Goal: Transaction & Acquisition: Purchase product/service

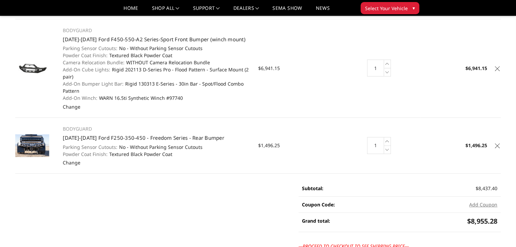
scroll to position [68, 0]
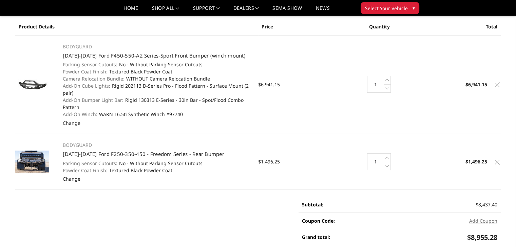
click at [496, 84] on icon at bounding box center [496, 85] width 5 height 5
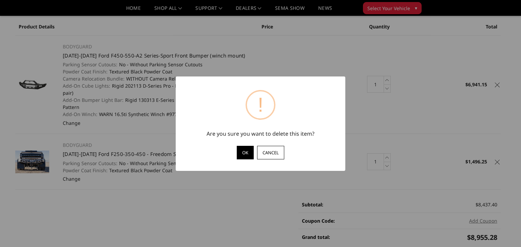
click at [248, 153] on button "OK" at bounding box center [245, 153] width 17 height 14
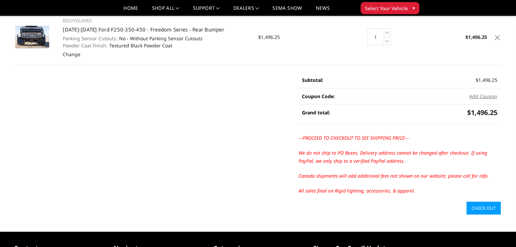
click at [496, 37] on icon at bounding box center [496, 37] width 5 height 5
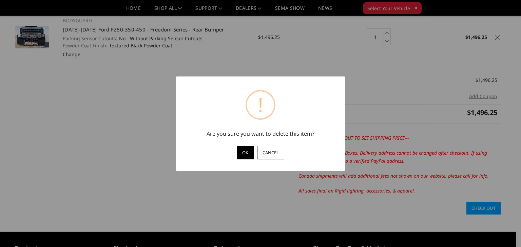
click at [242, 157] on button "OK" at bounding box center [245, 153] width 17 height 14
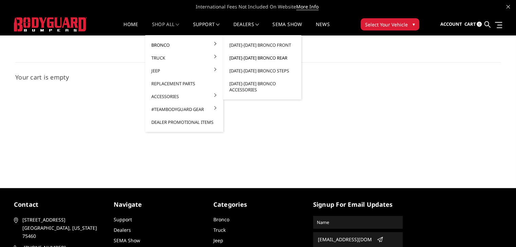
click at [263, 57] on link "[DATE]-[DATE] Bronco Rear" at bounding box center [262, 58] width 73 height 13
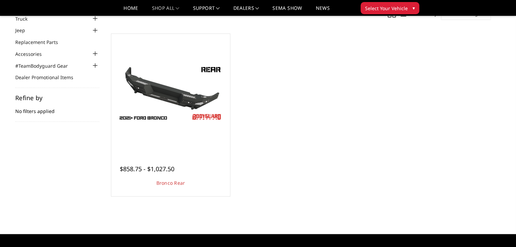
scroll to position [102, 0]
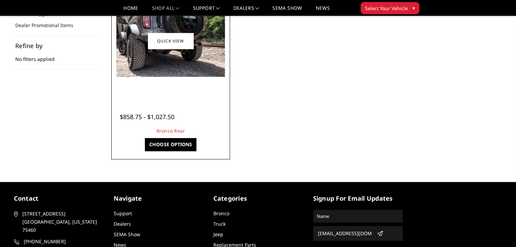
click at [161, 117] on span "$858.75 - $1,027.50" at bounding box center [147, 117] width 55 height 8
click at [164, 148] on link "Choose Options" at bounding box center [170, 144] width 51 height 13
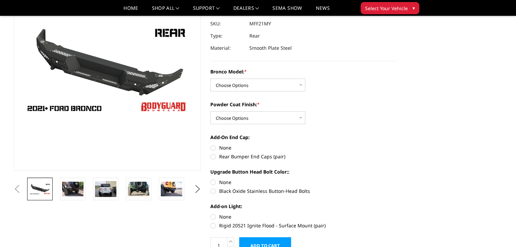
scroll to position [68, 0]
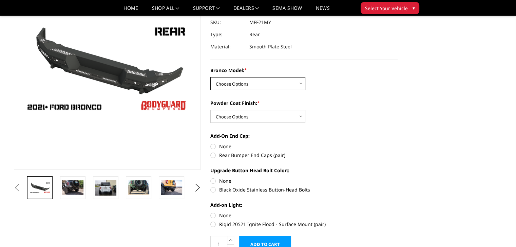
click at [262, 79] on select "Choose Options Base/Badlands/Wildtrak/etc. Raptor" at bounding box center [257, 83] width 95 height 13
click at [342, 101] on label "Powder Coat Finish: *" at bounding box center [303, 103] width 187 height 7
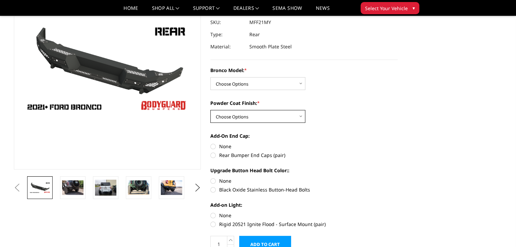
click at [305, 110] on select "Choose Options Bare Metal Textured Black Powder Coat" at bounding box center [257, 116] width 95 height 13
click at [242, 116] on select "Choose Options Bare Metal Textured Black Powder Coat" at bounding box center [257, 116] width 95 height 13
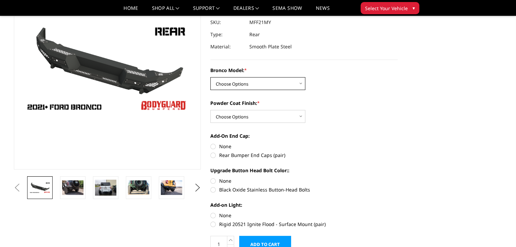
click at [248, 86] on select "Choose Options Base/Badlands/Wildtrak/etc. Raptor" at bounding box center [257, 83] width 95 height 13
select select "4024"
click at [210, 77] on select "Choose Options Base/Badlands/Wildtrak/etc. Raptor" at bounding box center [257, 83] width 95 height 13
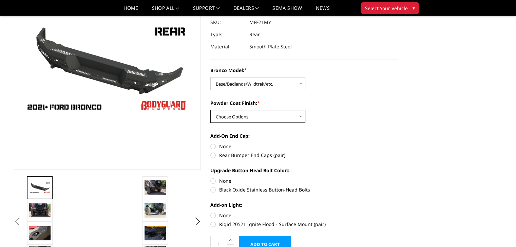
click at [257, 116] on select "Choose Options Bare Metal Textured Black Powder Coat" at bounding box center [257, 116] width 95 height 13
select select "4027"
click at [210, 110] on select "Choose Options Bare Metal Textured Black Powder Coat" at bounding box center [257, 116] width 95 height 13
click at [233, 116] on select "Choose Options Bare Metal Textured Black Powder Coat" at bounding box center [257, 116] width 95 height 13
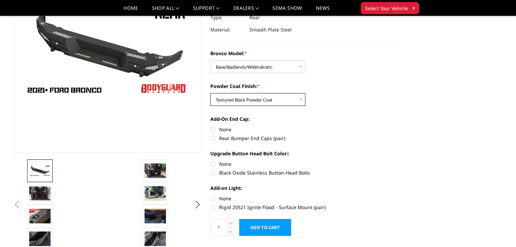
scroll to position [102, 0]
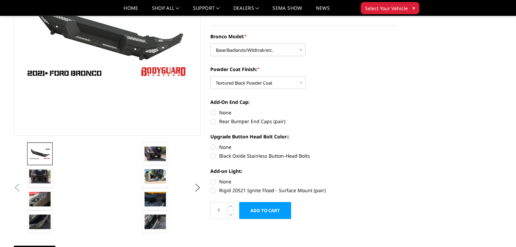
click at [231, 158] on label "Black Oxide Stainless Button-Head Bolts" at bounding box center [303, 156] width 187 height 7
click at [397, 144] on input "Black Oxide Stainless Button-Head Bolts" at bounding box center [397, 144] width 0 height 0
radio input "true"
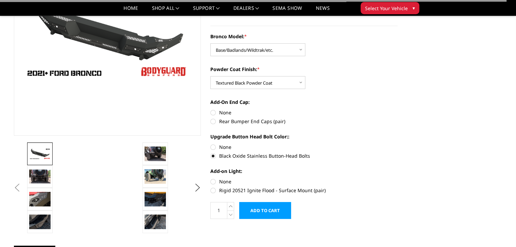
click at [214, 148] on label "None" at bounding box center [303, 147] width 187 height 7
click at [210, 144] on input "None" at bounding box center [210, 144] width 0 height 0
radio input "true"
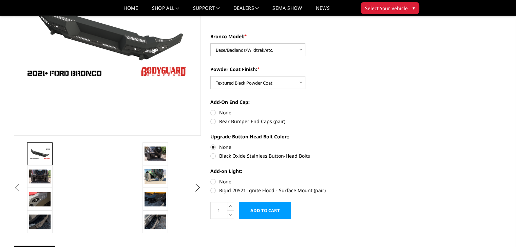
click at [216, 122] on label "Rear Bumper End Caps (pair)" at bounding box center [303, 121] width 187 height 7
click at [397, 109] on input "Rear Bumper End Caps (pair)" at bounding box center [397, 109] width 0 height 0
radio input "true"
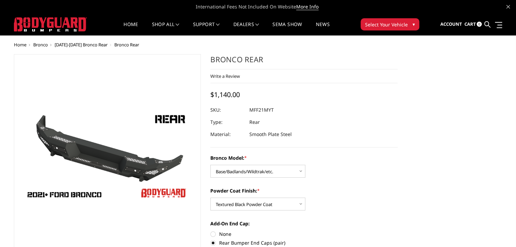
scroll to position [169, 0]
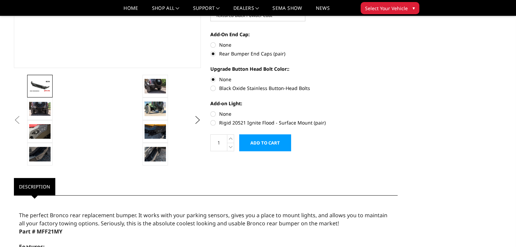
click at [284, 123] on label "Rigid 20521 Ignite Flood - Surface Mount (pair)" at bounding box center [303, 122] width 187 height 7
click at [397, 111] on input "Rigid 20521 Ignite Flood - Surface Mount (pair)" at bounding box center [397, 110] width 0 height 0
radio input "true"
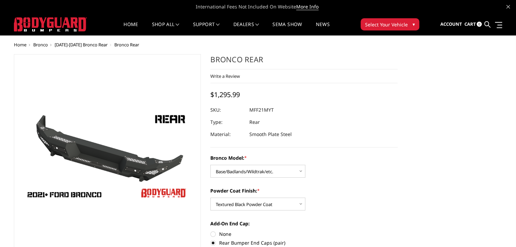
scroll to position [136, 0]
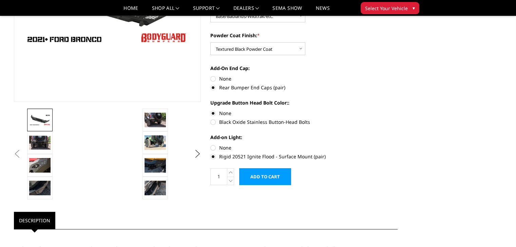
click at [215, 147] on label "None" at bounding box center [303, 147] width 187 height 7
click at [210, 145] on input "None" at bounding box center [210, 144] width 0 height 0
radio input "true"
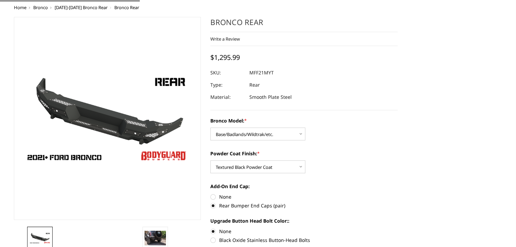
scroll to position [0, 0]
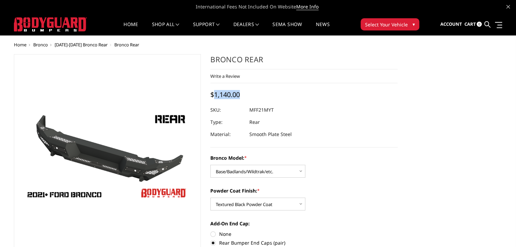
drag, startPoint x: 215, startPoint y: 97, endPoint x: 242, endPoint y: 93, distance: 27.7
click at [242, 93] on div "$1,140.00" at bounding box center [226, 94] width 33 height 9
copy span "1,140.00"
click at [349, 100] on div "Bronco Rear Write a Review Write a Review × Bronco Rear Rating * Select Rating …" at bounding box center [303, 101] width 187 height 94
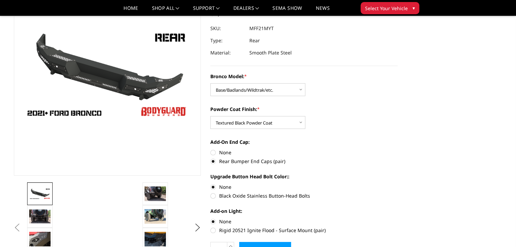
scroll to position [102, 0]
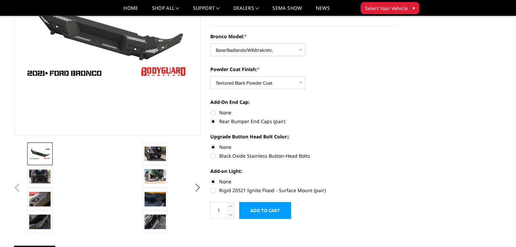
click at [216, 190] on label "Rigid 20521 Ignite Flood - Surface Mount (pair)" at bounding box center [303, 190] width 187 height 7
click at [397, 179] on input "Rigid 20521 Ignite Flood - Surface Mount (pair)" at bounding box center [397, 178] width 0 height 0
radio input "true"
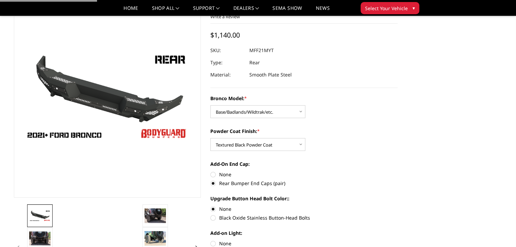
scroll to position [0, 0]
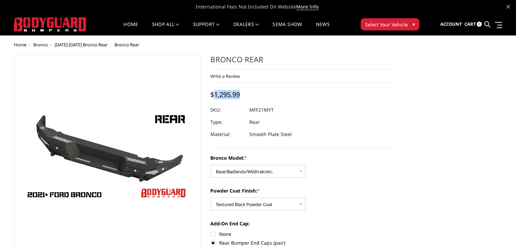
drag, startPoint x: 215, startPoint y: 95, endPoint x: 244, endPoint y: 95, distance: 29.5
click at [243, 95] on div "$1,295.99" at bounding box center [226, 94] width 33 height 9
copy span "1,295.99"
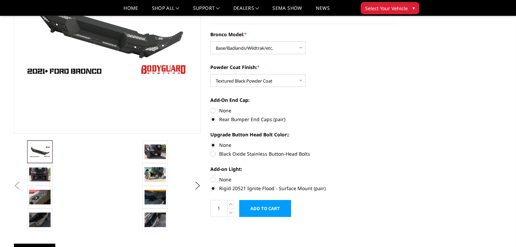
scroll to position [136, 0]
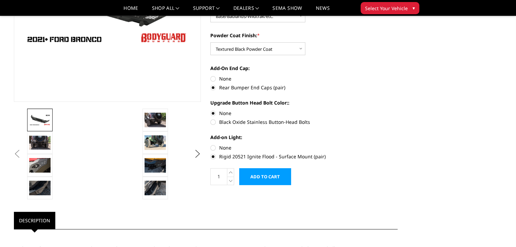
click at [216, 146] on label "None" at bounding box center [303, 147] width 187 height 7
click at [210, 145] on input "None" at bounding box center [210, 144] width 0 height 0
radio input "true"
click at [269, 178] on input "Add to Cart" at bounding box center [265, 176] width 52 height 17
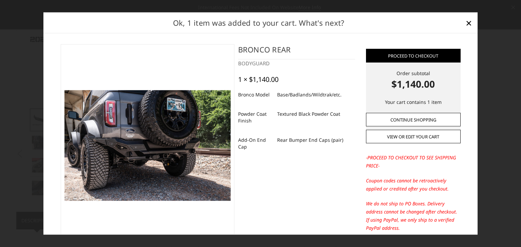
click at [407, 120] on link "Continue Shopping" at bounding box center [413, 120] width 95 height 14
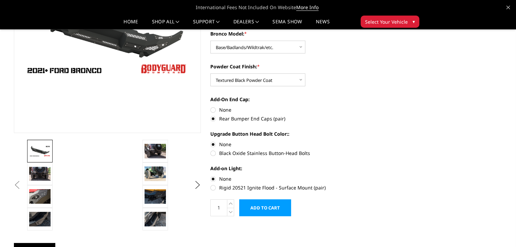
scroll to position [0, 0]
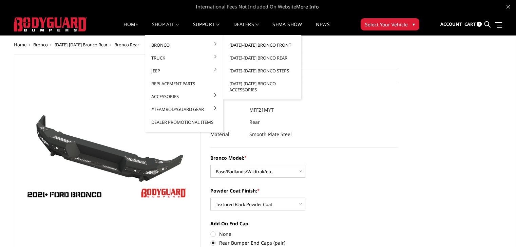
click at [259, 45] on link "2021-2025 Bronco Front" at bounding box center [262, 45] width 73 height 13
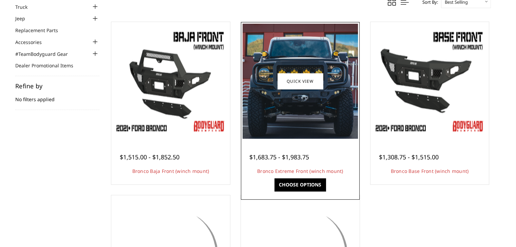
scroll to position [136, 0]
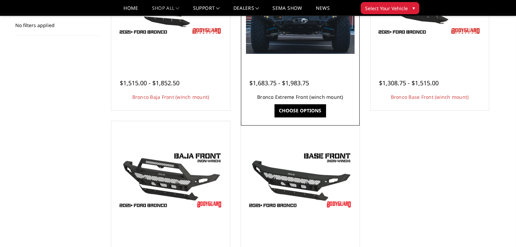
click at [335, 96] on link "Bronco Extreme Front (winch mount)" at bounding box center [300, 97] width 86 height 6
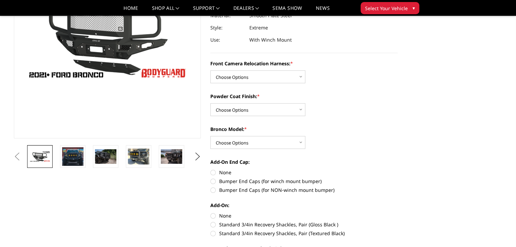
scroll to position [102, 0]
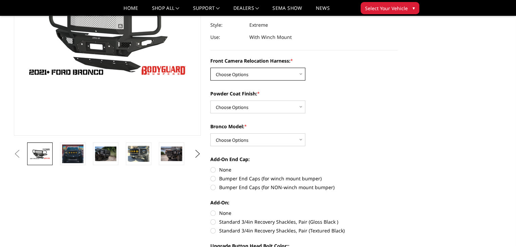
click at [268, 74] on select "Choose Options Without Front Camera Relocation Harness With Front Camera Reloca…" at bounding box center [257, 74] width 95 height 13
select select "4022"
click at [210, 68] on select "Choose Options Without Front Camera Relocation Harness With Front Camera Reloca…" at bounding box center [257, 74] width 95 height 13
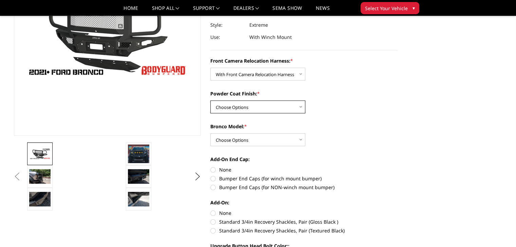
drag, startPoint x: 258, startPoint y: 111, endPoint x: 258, endPoint y: 83, distance: 27.8
click at [258, 111] on select "Choose Options Textured Black Powder Coat Bare Metal" at bounding box center [257, 107] width 95 height 13
click at [248, 110] on select "Choose Options Textured Black Powder Coat Bare Metal" at bounding box center [257, 107] width 95 height 13
select select "4020"
click at [210, 101] on select "Choose Options Textured Black Powder Coat Bare Metal" at bounding box center [257, 107] width 95 height 13
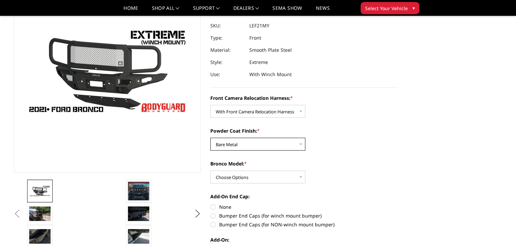
scroll to position [68, 0]
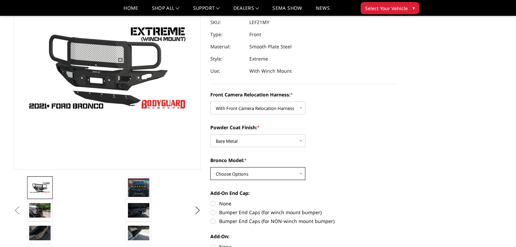
click at [274, 174] on select "Choose Options Raptor Base/Badlands/Wildtrak/etc." at bounding box center [257, 173] width 95 height 13
select select "4018"
click at [210, 167] on select "Choose Options Raptor Base/Badlands/Wildtrak/etc." at bounding box center [257, 173] width 95 height 13
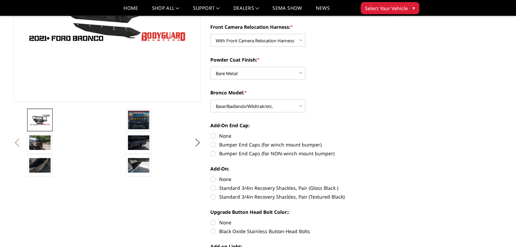
click at [221, 146] on label "Bumper End Caps (for winch mount bumper)" at bounding box center [303, 144] width 187 height 7
click at [397, 133] on input "Bumper End Caps (for winch mount bumper)" at bounding box center [397, 133] width 0 height 0
radio input "true"
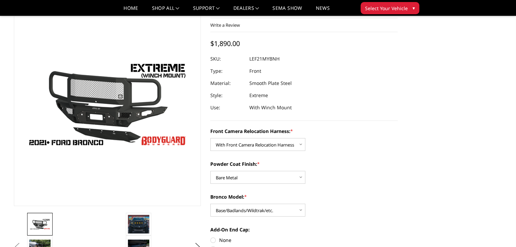
scroll to position [102, 0]
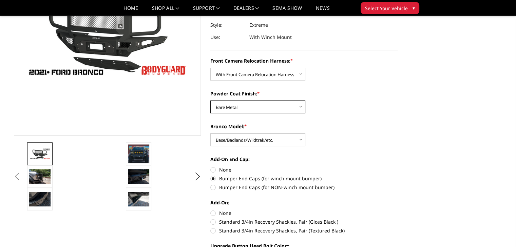
click at [263, 111] on select "Choose Options Textured Black Powder Coat Bare Metal" at bounding box center [257, 107] width 95 height 13
select select "4021"
click at [210, 101] on select "Choose Options Textured Black Powder Coat Bare Metal" at bounding box center [257, 107] width 95 height 13
click at [342, 106] on div "Powder Coat Finish: * Choose Options Textured Black Powder Coat Bare Metal" at bounding box center [303, 101] width 187 height 23
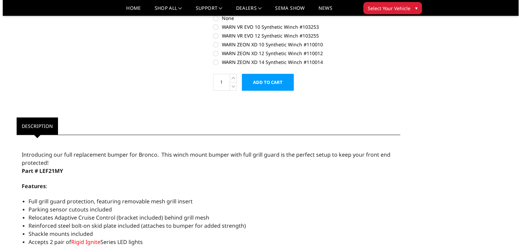
scroll to position [373, 0]
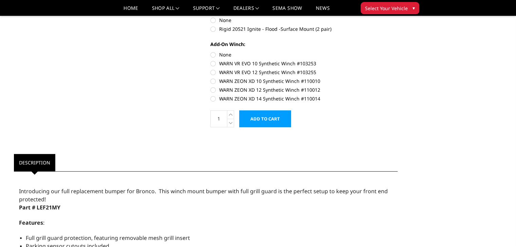
click at [278, 116] on input "Add to Cart" at bounding box center [265, 118] width 52 height 17
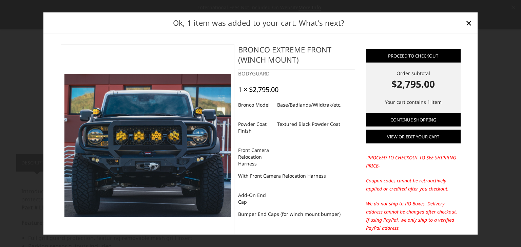
click at [396, 140] on link "View or edit your cart" at bounding box center [413, 137] width 95 height 14
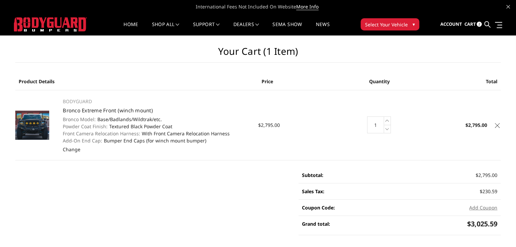
click at [473, 23] on span "Cart" at bounding box center [470, 24] width 12 height 6
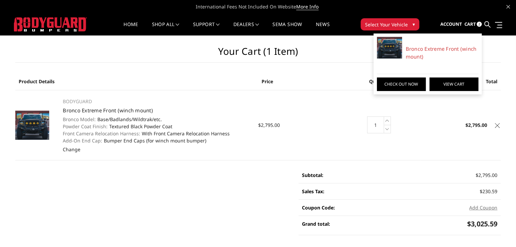
click at [443, 79] on link "View Cart" at bounding box center [453, 85] width 49 height 14
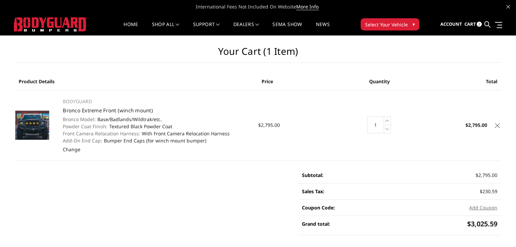
click at [481, 22] on link "Cart 2" at bounding box center [473, 24] width 18 height 18
click at [478, 23] on span "2" at bounding box center [478, 24] width 5 height 5
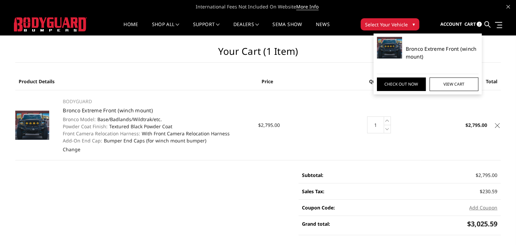
click at [437, 46] on link "Bronco Extreme Front (winch mount)" at bounding box center [441, 52] width 73 height 15
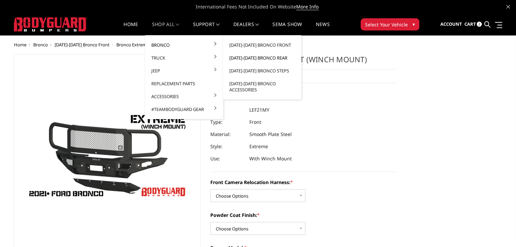
click at [248, 55] on link "[DATE]-[DATE] Bronco Rear" at bounding box center [262, 58] width 73 height 13
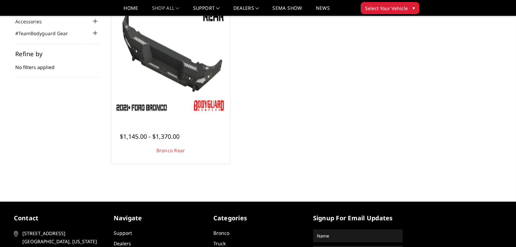
scroll to position [102, 0]
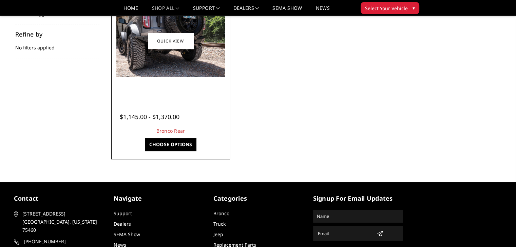
click at [173, 143] on link "Choose Options" at bounding box center [170, 144] width 51 height 13
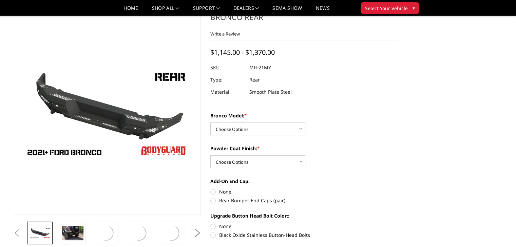
scroll to position [34, 0]
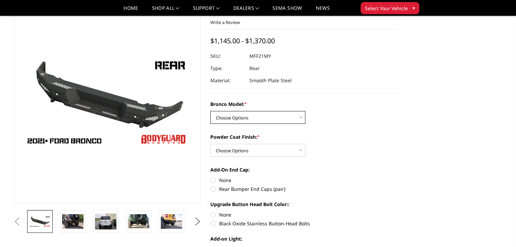
click at [226, 117] on select "Choose Options Base/Badlands/Wildtrak/etc. Raptor" at bounding box center [257, 117] width 95 height 13
select select "4024"
click at [210, 111] on select "Choose Options Base/Badlands/Wildtrak/etc. Raptor" at bounding box center [257, 117] width 95 height 13
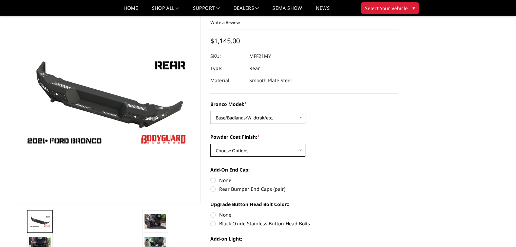
click at [282, 153] on select "Choose Options Bare Metal Textured Black Powder Coat" at bounding box center [257, 150] width 95 height 13
select select "4027"
click at [210, 144] on select "Choose Options Bare Metal Textured Black Powder Coat" at bounding box center [257, 150] width 95 height 13
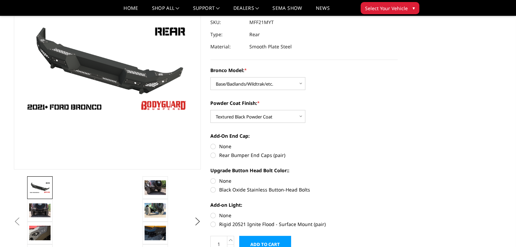
click at [269, 157] on label "Rear Bumper End Caps (pair)" at bounding box center [303, 155] width 187 height 7
click at [397, 143] on input "Rear Bumper End Caps (pair)" at bounding box center [397, 143] width 0 height 0
radio input "true"
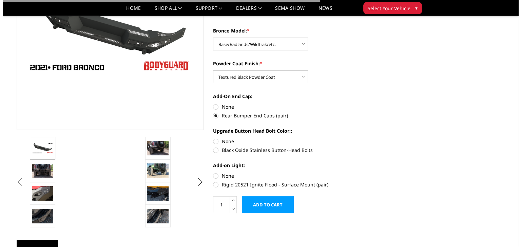
scroll to position [169, 0]
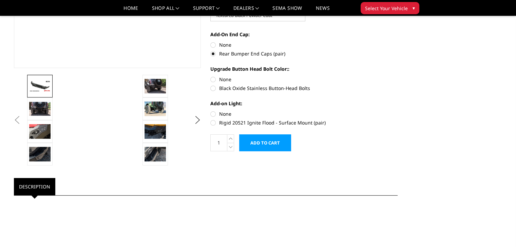
click at [267, 147] on input "Add to Cart" at bounding box center [265, 143] width 52 height 17
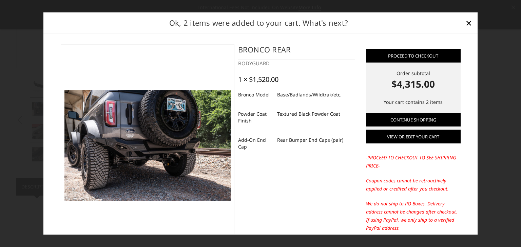
click at [406, 135] on link "View or edit your cart" at bounding box center [413, 137] width 95 height 14
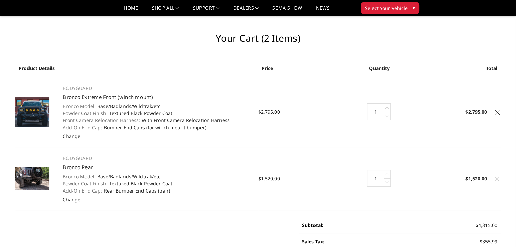
scroll to position [68, 0]
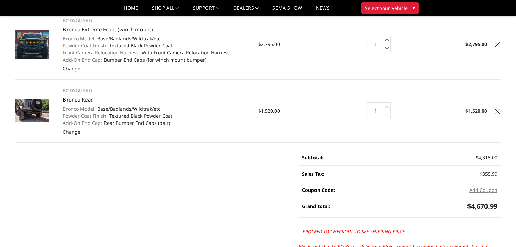
click at [86, 99] on link "Bronco Rear" at bounding box center [78, 99] width 30 height 7
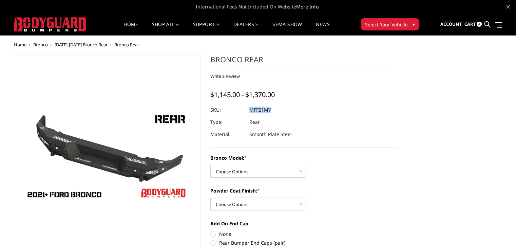
click at [479, 23] on span "4" at bounding box center [478, 24] width 5 height 5
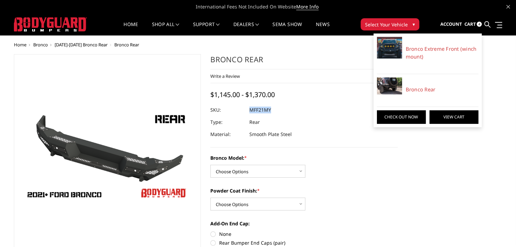
click at [445, 117] on link "View Cart" at bounding box center [453, 117] width 49 height 14
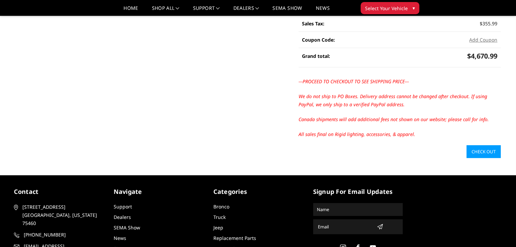
scroll to position [167, 0]
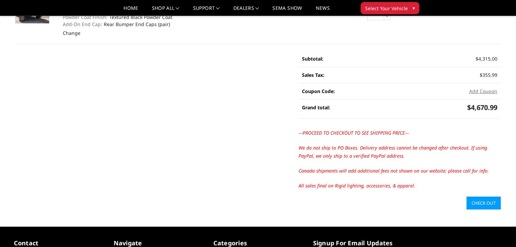
click at [473, 202] on link "Check out" at bounding box center [483, 203] width 34 height 13
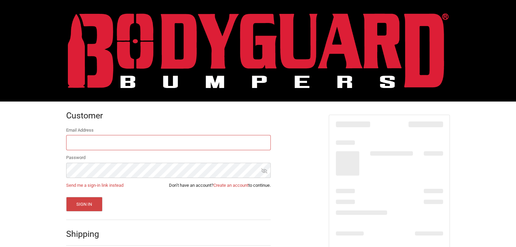
scroll to position [52, 0]
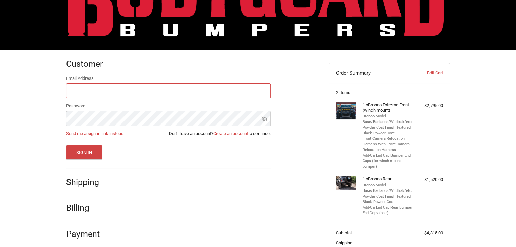
type input "orders@bumperonly.com"
click at [91, 154] on button "Sign In" at bounding box center [84, 152] width 36 height 15
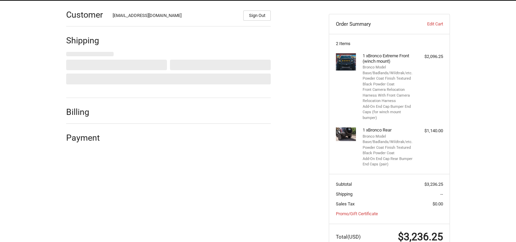
scroll to position [121, 0]
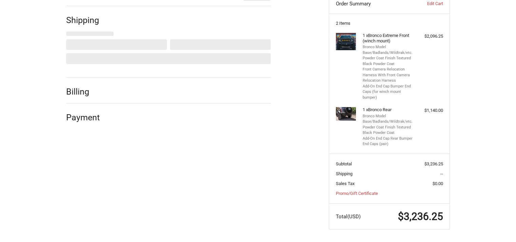
select select "US"
select select "NC"
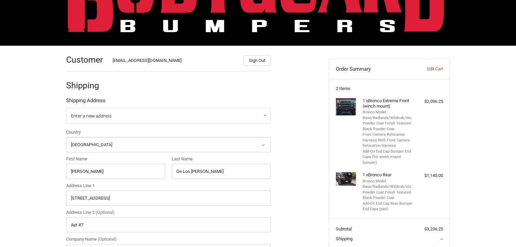
scroll to position [68, 0]
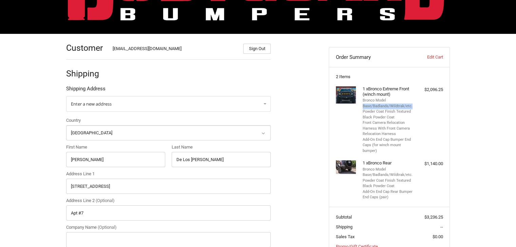
drag, startPoint x: 363, startPoint y: 107, endPoint x: 418, endPoint y: 105, distance: 55.3
click at [418, 105] on div "1 x Bronco Extreme Front (winch mount) Bronco Model Base/Badlands/Wildtrak/etc.…" at bounding box center [389, 120] width 107 height 68
click at [382, 88] on h4 "1 x Bronco Extreme Front (winch mount)" at bounding box center [388, 91] width 52 height 11
click at [380, 94] on h4 "1 x Bronco Extreme Front (winch mount)" at bounding box center [388, 91] width 52 height 11
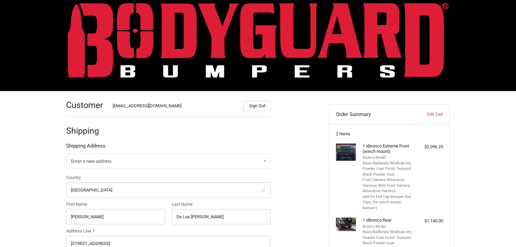
scroll to position [0, 0]
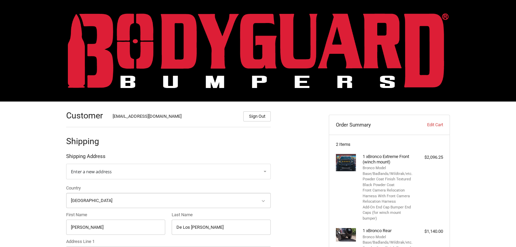
click at [197, 54] on img at bounding box center [258, 50] width 380 height 75
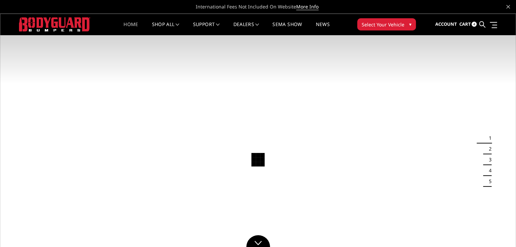
click at [473, 24] on span "4" at bounding box center [473, 24] width 5 height 5
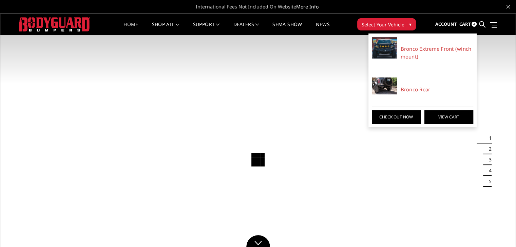
click at [452, 118] on link "View Cart" at bounding box center [448, 117] width 49 height 14
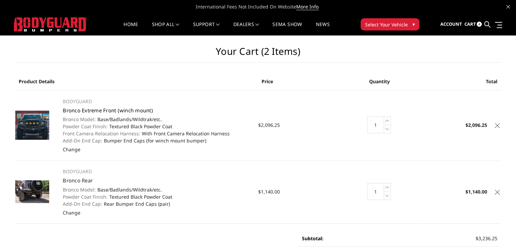
click at [86, 107] on link "Bronco Extreme Front (winch mount)" at bounding box center [108, 110] width 90 height 7
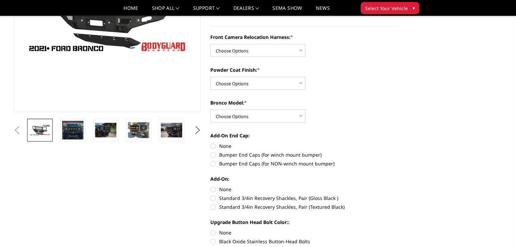
scroll to position [68, 0]
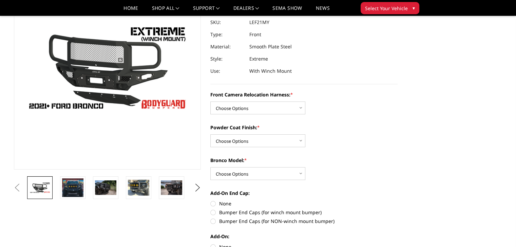
click at [344, 101] on div "Front Camera Relocation Harness: * Choose Options Without Front Camera Relocati…" at bounding box center [303, 102] width 187 height 23
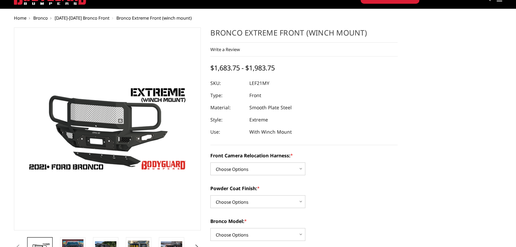
scroll to position [0, 0]
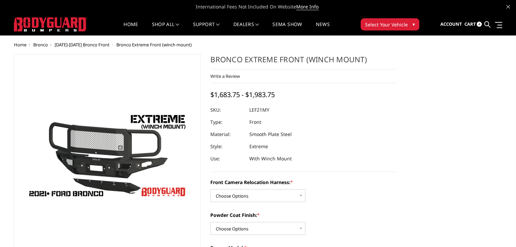
click at [476, 22] on link "Cart 4" at bounding box center [473, 24] width 18 height 18
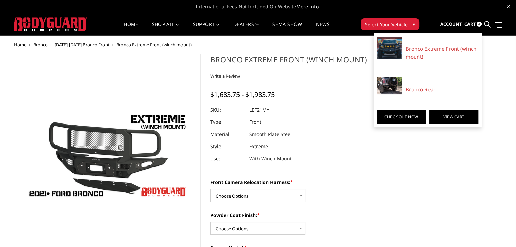
click at [449, 115] on link "View Cart" at bounding box center [453, 117] width 49 height 14
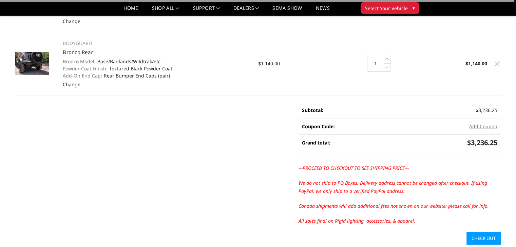
click at [487, 235] on link "Check out" at bounding box center [483, 238] width 34 height 13
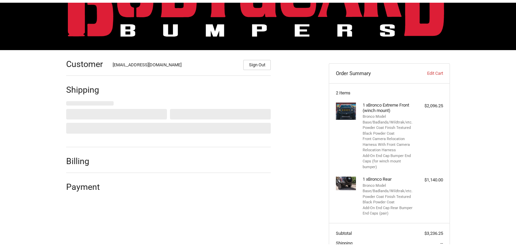
scroll to position [100, 0]
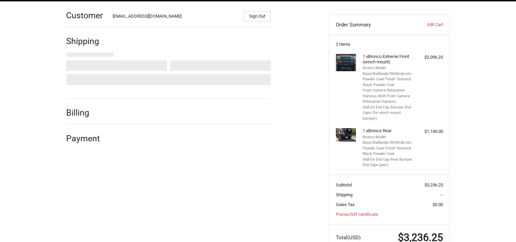
select select "US"
select select "NC"
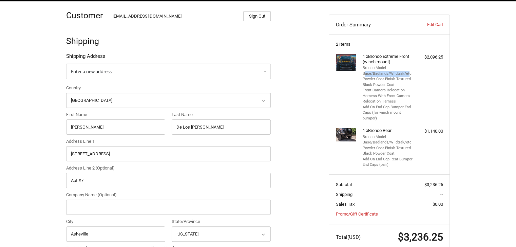
drag, startPoint x: 364, startPoint y: 72, endPoint x: 408, endPoint y: 74, distance: 44.1
click at [408, 74] on li "Bronco Model Base/Badlands/Wildtrak/etc." at bounding box center [388, 70] width 52 height 11
click at [389, 80] on li "Powder Coat Finish Textured Black Powder Coat" at bounding box center [388, 82] width 52 height 11
drag, startPoint x: 395, startPoint y: 78, endPoint x: 399, endPoint y: 84, distance: 7.1
click at [399, 84] on li "Powder Coat Finish Textured Black Powder Coat" at bounding box center [388, 82] width 52 height 11
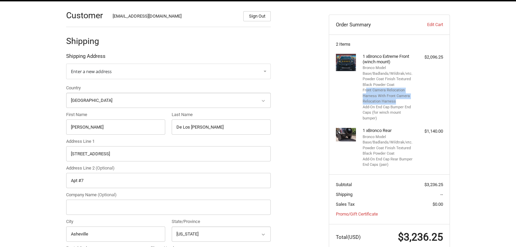
drag, startPoint x: 366, startPoint y: 90, endPoint x: 405, endPoint y: 101, distance: 40.8
click at [405, 101] on li "Front Camera Relocation Harness With Front Camera Relocation Harness" at bounding box center [388, 96] width 52 height 17
drag, startPoint x: 373, startPoint y: 108, endPoint x: 398, endPoint y: 117, distance: 26.9
click at [398, 117] on li "Add-On End Cap Bumper End Caps (for winch mount bumper)" at bounding box center [388, 113] width 52 height 17
drag, startPoint x: 375, startPoint y: 138, endPoint x: 393, endPoint y: 137, distance: 19.0
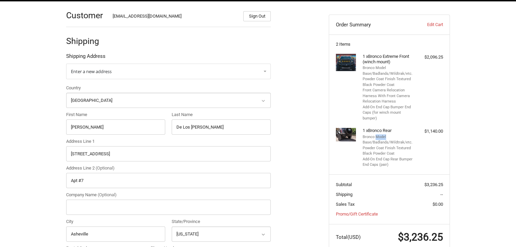
click at [393, 137] on li "Bronco Model Base/Badlands/Wildtrak/etc." at bounding box center [388, 140] width 52 height 11
drag, startPoint x: 378, startPoint y: 142, endPoint x: 407, endPoint y: 142, distance: 28.5
click at [407, 142] on li "Bronco Model Base/Badlands/Wildtrak/etc." at bounding box center [388, 140] width 52 height 11
drag, startPoint x: 392, startPoint y: 147, endPoint x: 408, endPoint y: 153, distance: 17.3
click at [408, 153] on li "Powder Coat Finish Textured Black Powder Coat" at bounding box center [388, 151] width 52 height 11
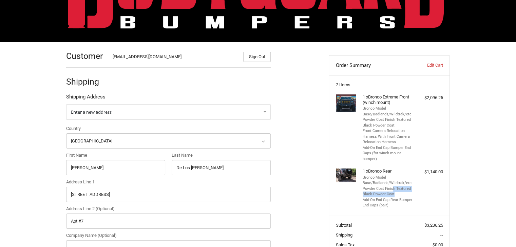
scroll to position [99, 0]
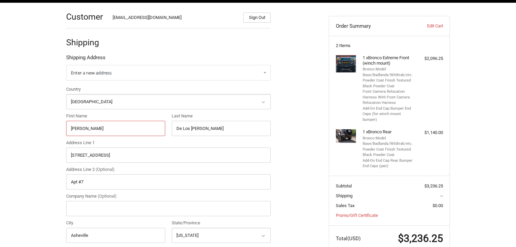
drag, startPoint x: 106, startPoint y: 126, endPoint x: 61, endPoint y: 128, distance: 44.8
click at [61, 128] on div "Customer orders@bumperonly.com Sign Out Shipping Shipping Address Enter a new a…" at bounding box center [192, 245] width 262 height 484
paste input "Trebor Johnso"
click at [93, 128] on input "Trebor Johnson" at bounding box center [115, 128] width 99 height 15
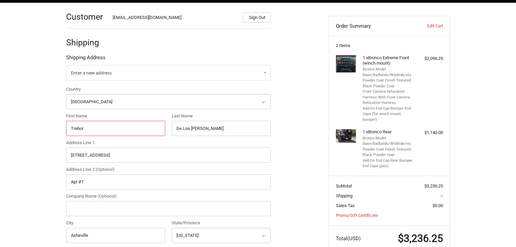
type input "Trebor"
drag, startPoint x: 205, startPoint y: 128, endPoint x: 158, endPoint y: 128, distance: 46.8
click at [158, 128] on div "Country Select a country Afghanistan Åland Islands Albania Algeria American Sam…" at bounding box center [168, 179] width 211 height 187
paste input "Johnson"
type input "Johnson"
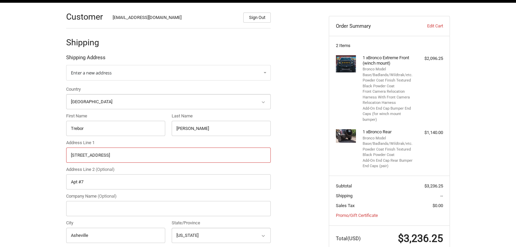
drag, startPoint x: 124, startPoint y: 156, endPoint x: 57, endPoint y: 154, distance: 66.5
click at [57, 154] on div "Customer orders@bumperonly.com Sign Out Shipping Shipping Address Enter a new a…" at bounding box center [258, 248] width 407 height 490
paste input "1193 Bubbie Ridge"
type input "1193 Bubbie Ridge"
drag, startPoint x: 95, startPoint y: 182, endPoint x: 53, endPoint y: 181, distance: 42.4
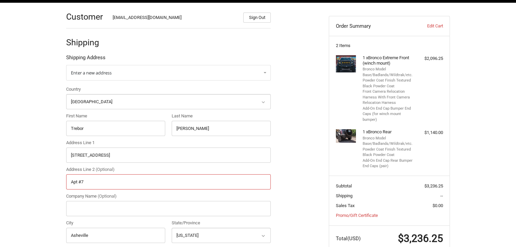
click at [53, 181] on div "Customer orders@bumperonly.com Sign Out Shipping Shipping Address Enter a new a…" at bounding box center [258, 248] width 516 height 490
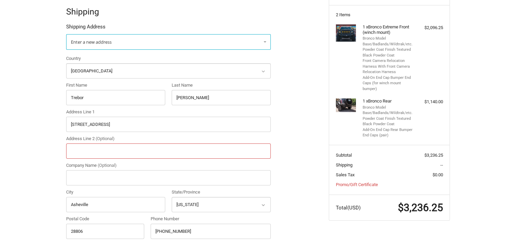
scroll to position [167, 0]
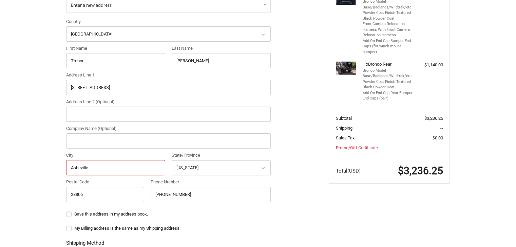
drag, startPoint x: 101, startPoint y: 169, endPoint x: 59, endPoint y: 169, distance: 42.7
click at [59, 169] on div "Customer orders@bumperonly.com Sign Out Shipping Shipping Address Enter a new a…" at bounding box center [258, 180] width 407 height 490
paste input "Garrison"
type input "Garrison"
click at [202, 169] on select "Select a state Alabama Alaska American Samoa Arizona Arkansas Armed Forces Amer…" at bounding box center [220, 167] width 99 height 15
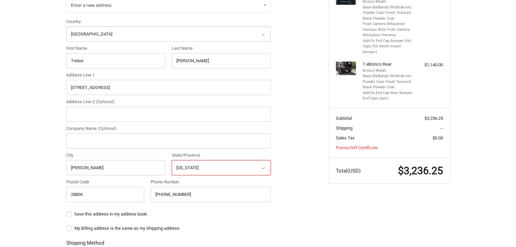
click at [171, 160] on select "Select a state Alabama Alaska American Samoa Arizona Arkansas Armed Forces Amer…" at bounding box center [220, 167] width 99 height 15
click at [217, 166] on select "Select a state Alabama Alaska American Samoa Arizona Arkansas Armed Forces Amer…" at bounding box center [220, 167] width 99 height 15
select select "KY"
click at [171, 160] on select "Select a state Alabama Alaska American Samoa Arizona Arkansas Armed Forces Amer…" at bounding box center [220, 167] width 99 height 15
click at [288, 144] on ol "Customer orders@bumperonly.com Sign Out Shipping Shipping Address Enter a new a…" at bounding box center [181, 177] width 231 height 484
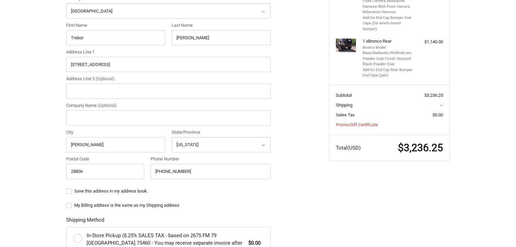
scroll to position [201, 0]
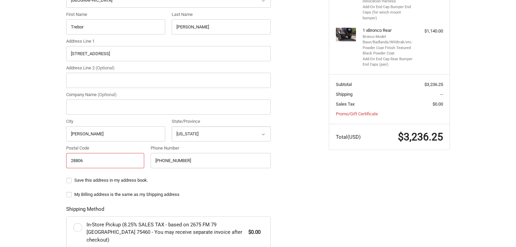
paste input "41141"
drag, startPoint x: 88, startPoint y: 158, endPoint x: 40, endPoint y: 158, distance: 48.1
click at [40, 158] on div "Customer orders@bumperonly.com Sign Out Shipping Shipping Address Enter a new a…" at bounding box center [258, 146] width 516 height 490
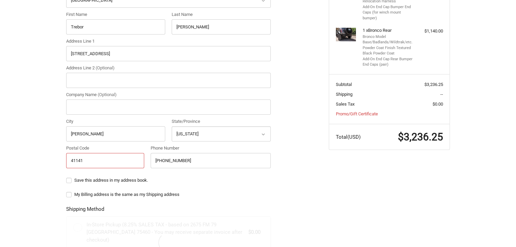
type input "41141"
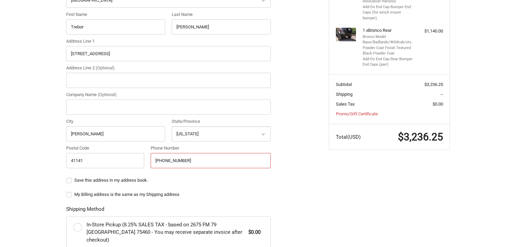
drag, startPoint x: 187, startPoint y: 159, endPoint x: 145, endPoint y: 159, distance: 41.7
click at [145, 159] on div "Country Select a country Afghanistan Åland Islands Albania Algeria American Sam…" at bounding box center [168, 77] width 211 height 187
paste input "60 6-225 3531"
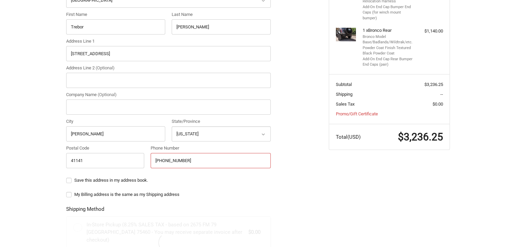
click at [158, 160] on input "+60 6-225 3531" at bounding box center [210, 160] width 120 height 15
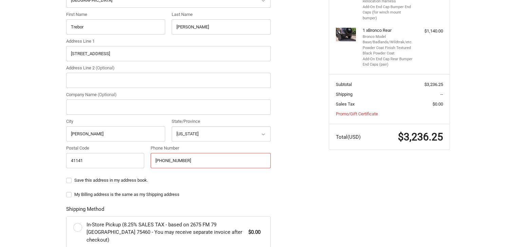
drag, startPoint x: 195, startPoint y: 160, endPoint x: 156, endPoint y: 160, distance: 38.3
click at [156, 160] on input "+60 6-225 3531" at bounding box center [210, 160] width 120 height 15
type input "+"
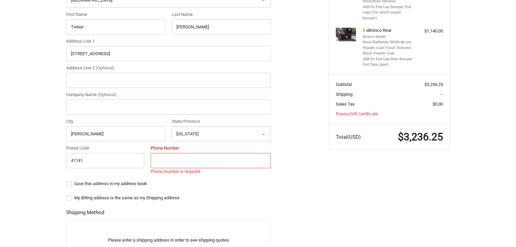
click at [159, 162] on input "Phone Number" at bounding box center [210, 160] width 120 height 15
paste input "+1 606-225-3531"
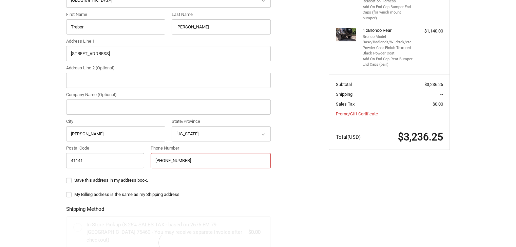
type input "+1 606-225-3531"
click at [289, 133] on ol "Customer orders@bumperonly.com Sign Out Shipping Shipping Address Enter a new a…" at bounding box center [181, 143] width 231 height 484
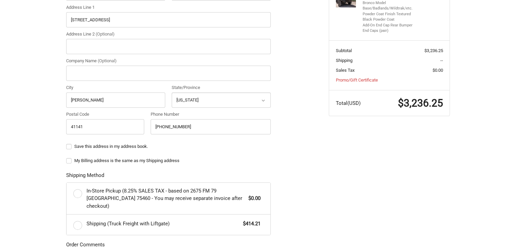
scroll to position [336, 0]
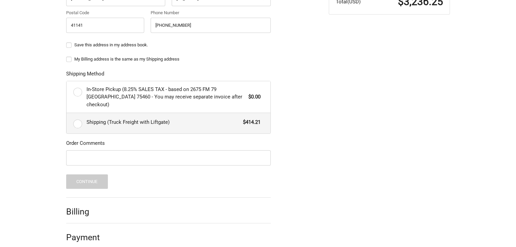
click at [81, 114] on label "Shipping (Truck Freight with Liftgate) $414.21" at bounding box center [168, 123] width 204 height 20
click at [67, 114] on input "Shipping (Truck Freight with Liftgate) $414.21" at bounding box center [66, 113] width 0 height 0
radio input "true"
click at [117, 150] on input "Order Comments" at bounding box center [168, 157] width 204 height 15
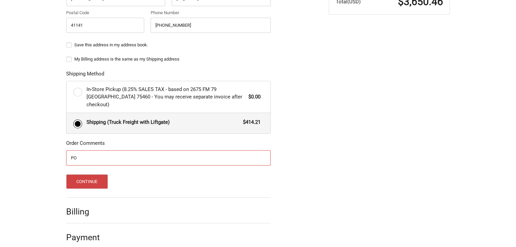
paste input "20779"
type input "PO 20779"
click at [102, 175] on button "Continue" at bounding box center [87, 182] width 42 height 15
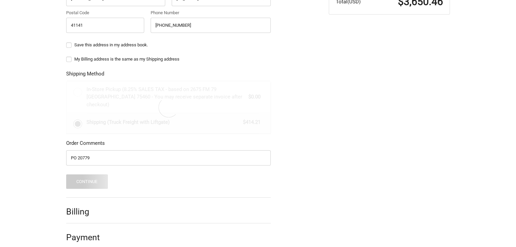
scroll to position [116, 0]
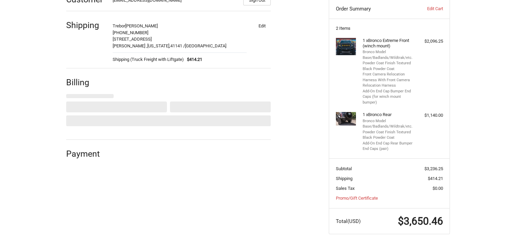
select select "US"
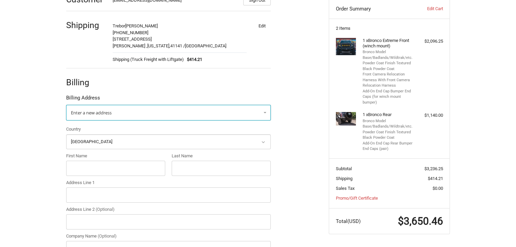
click at [194, 110] on link "Enter a new address" at bounding box center [168, 113] width 204 height 16
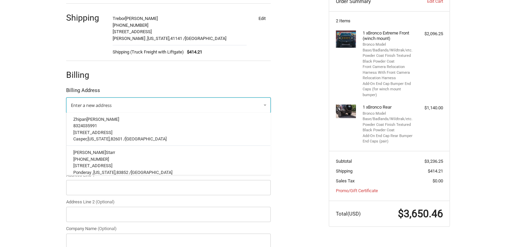
scroll to position [2250, 0]
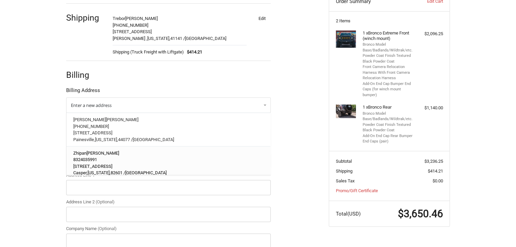
click at [145, 157] on p "8324035991" at bounding box center [168, 160] width 190 height 7
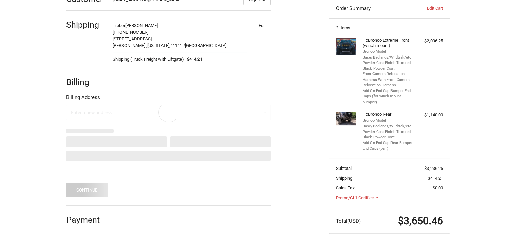
scroll to position [116, 0]
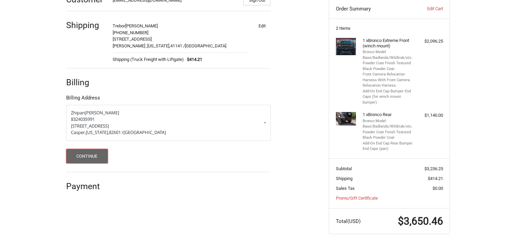
click at [80, 158] on button "Continue" at bounding box center [87, 156] width 42 height 15
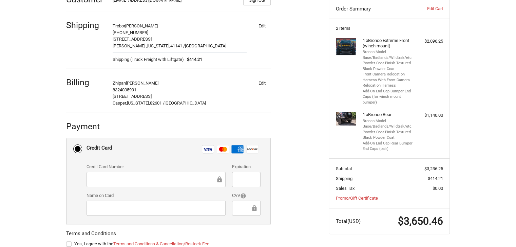
drag, startPoint x: 376, startPoint y: 38, endPoint x: 372, endPoint y: 40, distance: 4.1
click at [376, 38] on h4 "1 x Bronco Extreme Front (winch mount)" at bounding box center [388, 43] width 52 height 11
drag, startPoint x: 370, startPoint y: 39, endPoint x: 407, endPoint y: 40, distance: 36.3
click at [407, 40] on h4 "1 x Bronco Extreme Front (winch mount)" at bounding box center [388, 43] width 52 height 11
drag, startPoint x: 381, startPoint y: 59, endPoint x: 396, endPoint y: 59, distance: 15.3
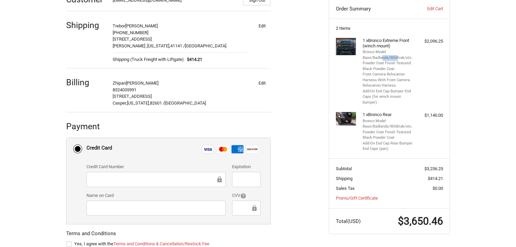
click at [396, 59] on li "Bronco Model Base/Badlands/Wildtrak/etc." at bounding box center [388, 54] width 52 height 11
drag, startPoint x: 383, startPoint y: 65, endPoint x: 398, endPoint y: 65, distance: 14.9
click at [398, 65] on li "Powder Coat Finish Textured Black Powder Coat" at bounding box center [388, 66] width 52 height 11
drag, startPoint x: 378, startPoint y: 80, endPoint x: 415, endPoint y: 80, distance: 36.6
click at [415, 80] on div "1 x Bronco Extreme Front (winch mount) Bronco Model Base/Badlands/Wildtrak/etc.…" at bounding box center [389, 72] width 54 height 68
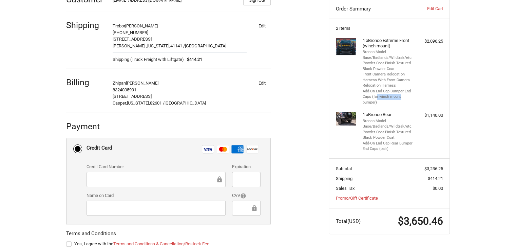
drag, startPoint x: 376, startPoint y: 97, endPoint x: 409, endPoint y: 99, distance: 34.0
click at [409, 99] on li "Add-On End Cap Bumper End Caps (for winch mount bumper)" at bounding box center [388, 97] width 52 height 17
drag, startPoint x: 379, startPoint y: 129, endPoint x: 411, endPoint y: 126, distance: 32.3
click at [411, 126] on li "Bronco Model Base/Badlands/Wildtrak/etc." at bounding box center [388, 124] width 52 height 11
drag, startPoint x: 389, startPoint y: 131, endPoint x: 404, endPoint y: 140, distance: 17.8
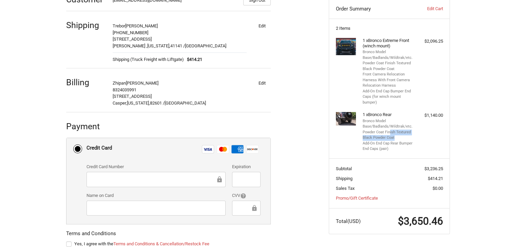
click at [404, 140] on li "Powder Coat Finish Textured Black Powder Coat" at bounding box center [388, 135] width 52 height 11
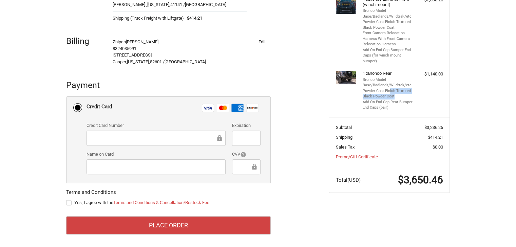
scroll to position [159, 0]
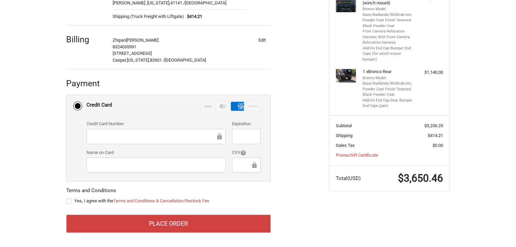
click at [70, 201] on label "Yes, I agree with the Terms and Conditions & Cancellation/Restock Fee" at bounding box center [168, 201] width 204 height 5
click at [66, 198] on input "Yes, I agree with the Terms and Conditions & Cancellation/Restock Fee" at bounding box center [66, 198] width 0 height 0
checkbox input "true"
click at [289, 126] on ol "Customer orders@bumperonly.com Sign Out Shipping Trebor Johnson +1 606-225-3531…" at bounding box center [181, 87] width 231 height 291
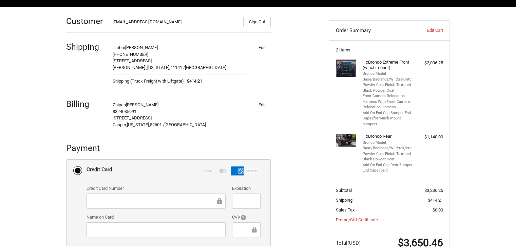
scroll to position [58, 0]
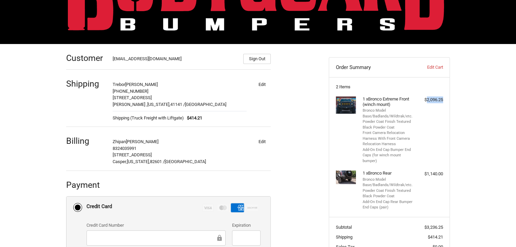
drag, startPoint x: 425, startPoint y: 99, endPoint x: 443, endPoint y: 99, distance: 17.6
click at [443, 99] on section "2 Items 1 x Bronco Extreme Front (winch mount) Bronco Model Base/Badlands/Wildt…" at bounding box center [389, 147] width 120 height 140
copy div "2,096.25"
drag, startPoint x: 426, startPoint y: 175, endPoint x: 443, endPoint y: 173, distance: 16.8
click at [443, 173] on section "2 Items 1 x Bronco Extreme Front (winch mount) Bronco Model Base/Badlands/Wildt…" at bounding box center [389, 147] width 120 height 140
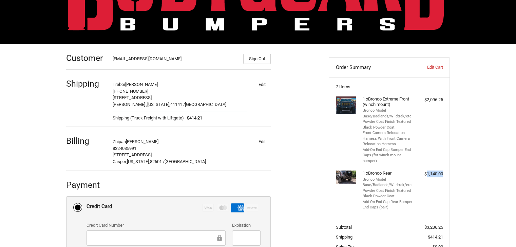
copy div "1,140.00"
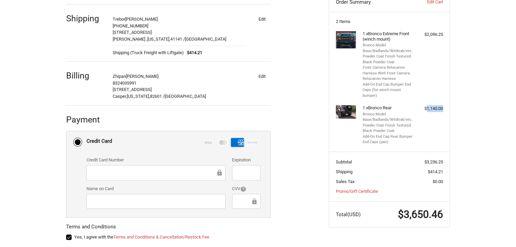
scroll to position [125, 0]
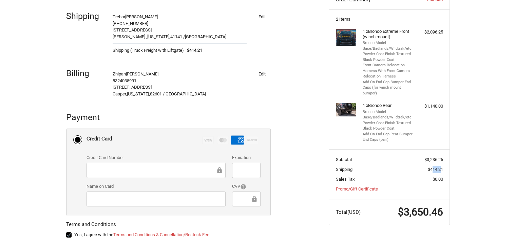
drag, startPoint x: 430, startPoint y: 168, endPoint x: 441, endPoint y: 168, distance: 10.5
click at [441, 168] on span "$414.21" at bounding box center [434, 169] width 15 height 5
click at [427, 168] on span "$414.21" at bounding box center [434, 169] width 15 height 5
drag, startPoint x: 429, startPoint y: 169, endPoint x: 443, endPoint y: 169, distance: 14.2
click at [443, 169] on section "Subtotal $3,236.25 Shipping $414.21 Sales Tax $0.00 Promo/Gift Certificate" at bounding box center [389, 174] width 120 height 50
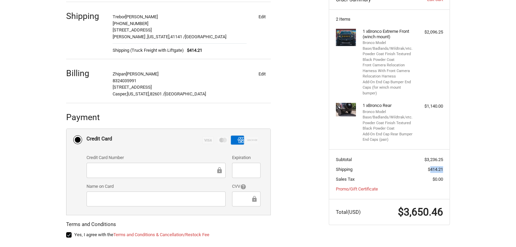
copy span "414.21"
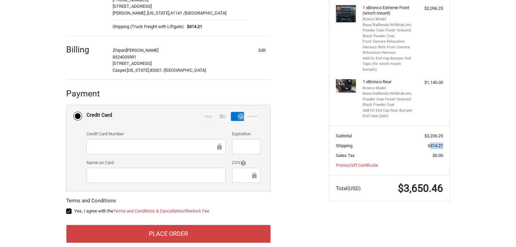
scroll to position [159, 0]
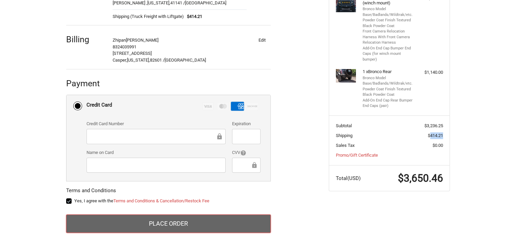
click at [190, 227] on button "Place Order" at bounding box center [168, 224] width 204 height 18
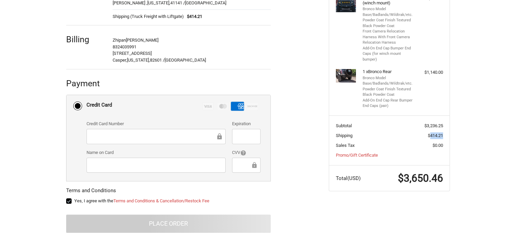
scroll to position [43, 0]
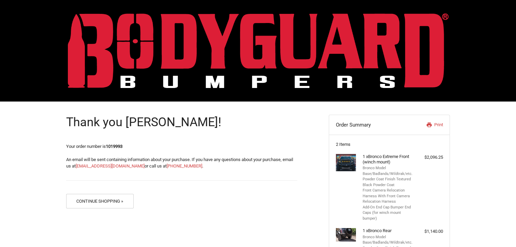
click at [118, 142] on div "Thank you [PERSON_NAME]! Your order number is 1019993 An email will be sent con…" at bounding box center [181, 159] width 231 height 114
copy strong "1019993"
click at [113, 147] on strong "1019993" at bounding box center [114, 146] width 17 height 5
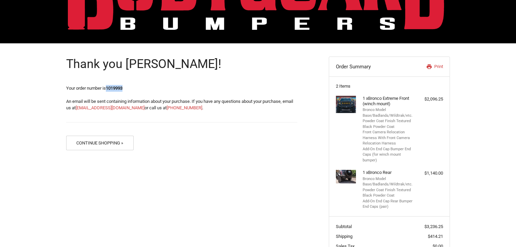
scroll to position [110, 0]
